Goal: Task Accomplishment & Management: Use online tool/utility

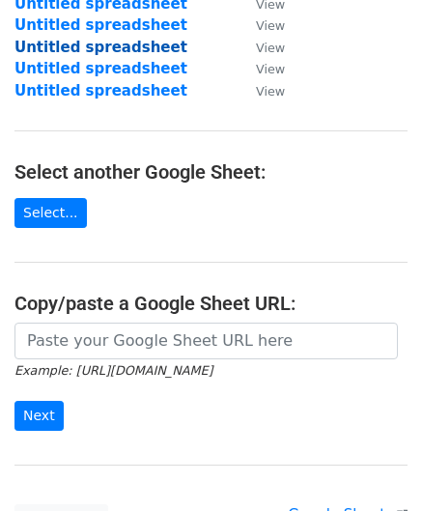
scroll to position [290, 0]
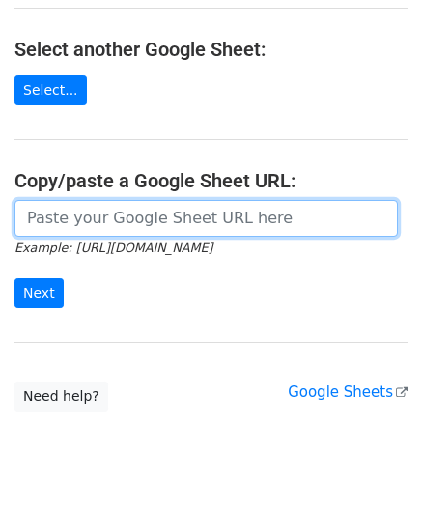
click at [238, 204] on input "url" at bounding box center [205, 218] width 383 height 37
paste input "[URL][DOMAIN_NAME]"
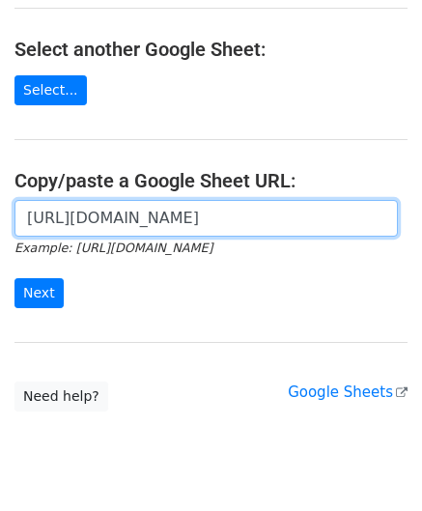
scroll to position [0, 428]
type input "[URL][DOMAIN_NAME]"
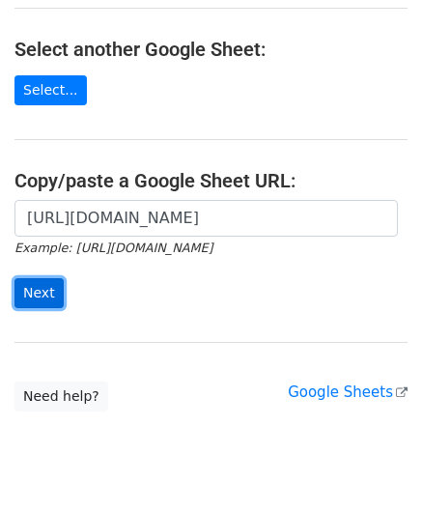
click at [27, 287] on input "Next" at bounding box center [38, 293] width 49 height 30
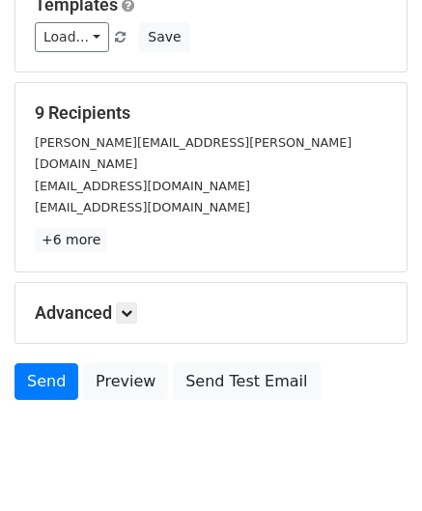
scroll to position [236, 0]
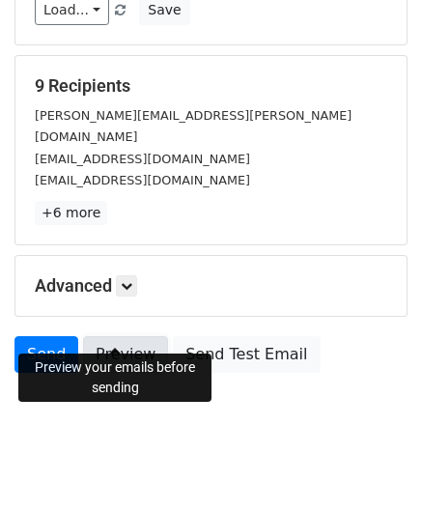
click at [129, 336] on link "Preview" at bounding box center [125, 354] width 85 height 37
